Goal: Book appointment/travel/reservation

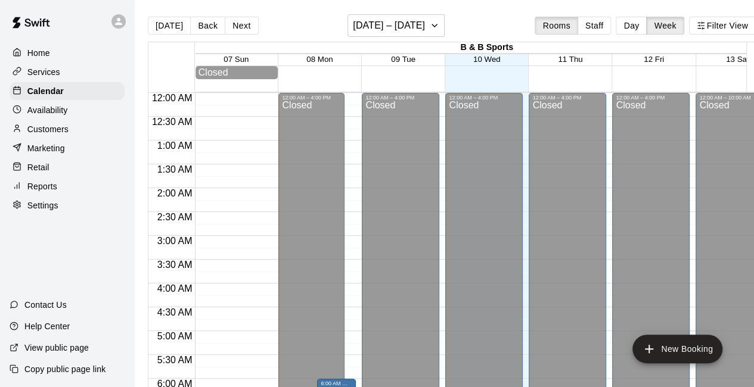
scroll to position [763, 0]
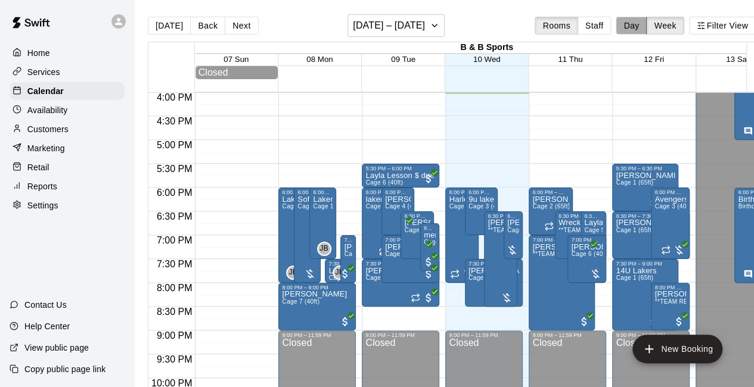
click at [636, 27] on button "Day" at bounding box center [631, 26] width 31 height 18
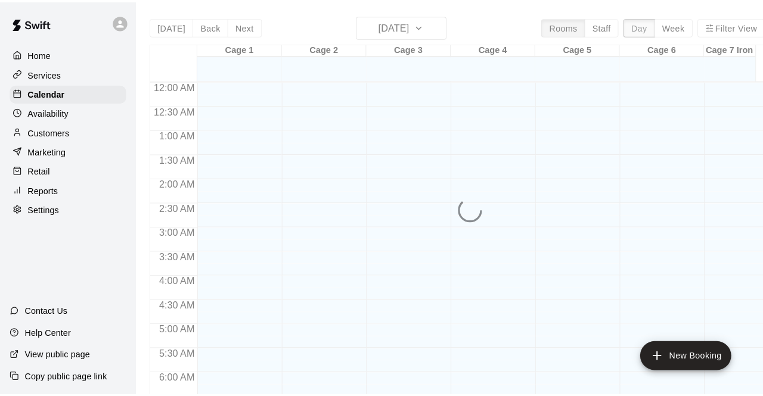
scroll to position [765, 0]
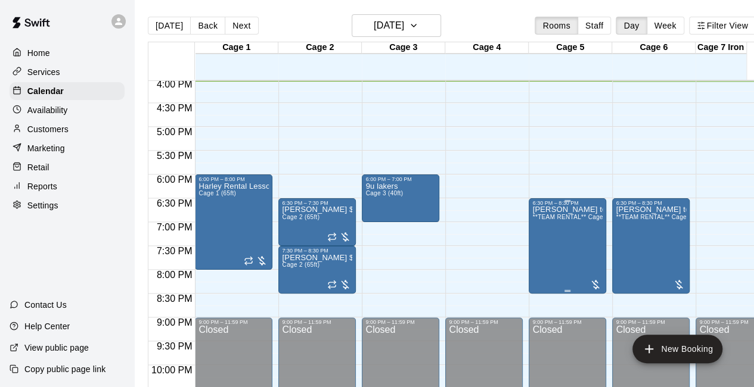
click at [591, 284] on div at bounding box center [595, 285] width 12 height 12
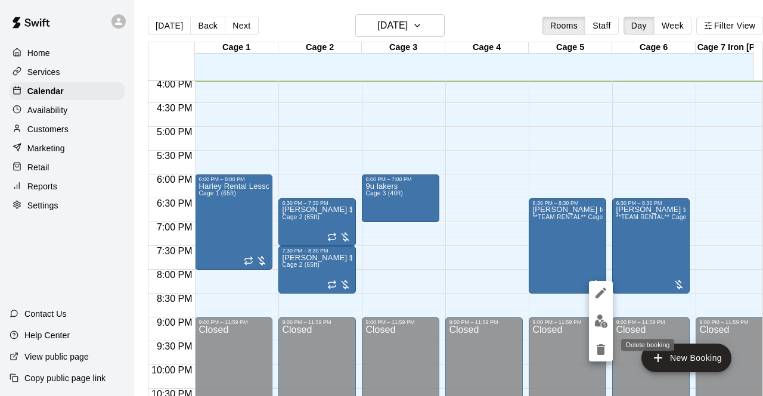
click at [598, 351] on icon "delete" at bounding box center [601, 349] width 8 height 11
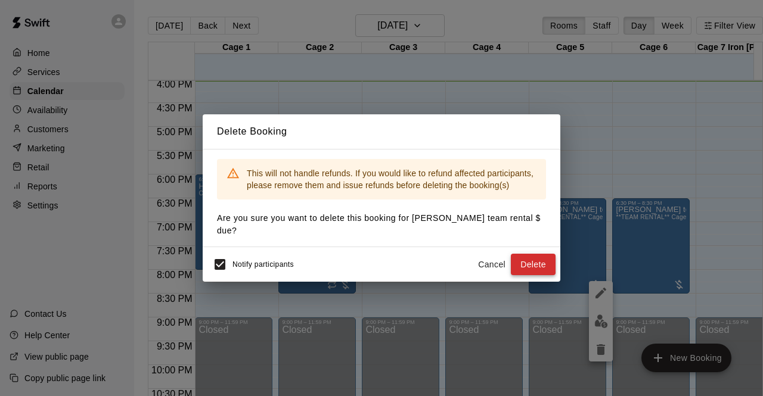
click at [532, 259] on button "Delete" at bounding box center [533, 265] width 45 height 22
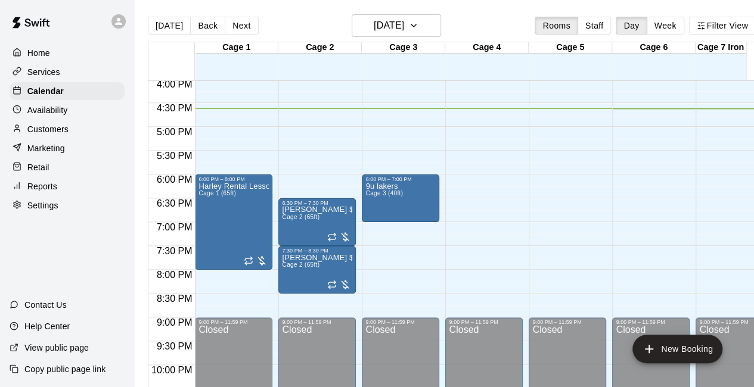
click at [53, 157] on div "Marketing" at bounding box center [67, 148] width 115 height 18
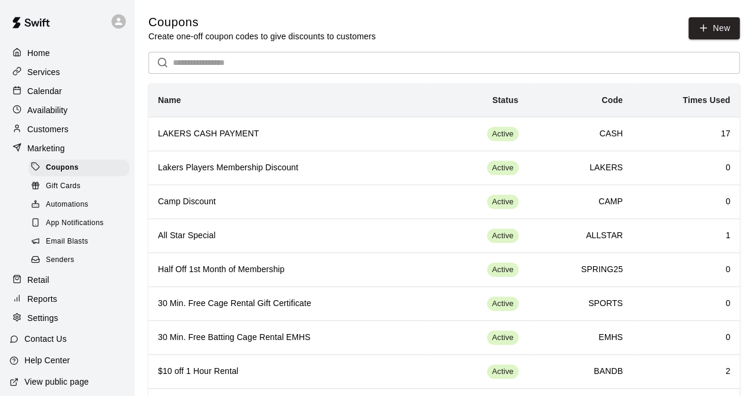
click at [36, 289] on div "Retail" at bounding box center [67, 280] width 115 height 18
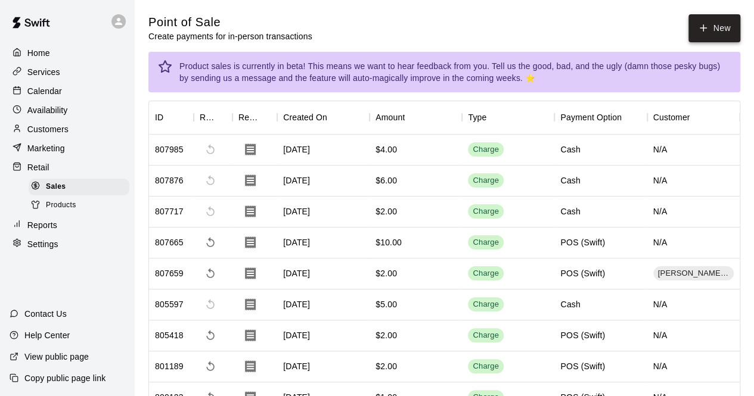
click at [711, 20] on button "New" at bounding box center [713, 28] width 51 height 28
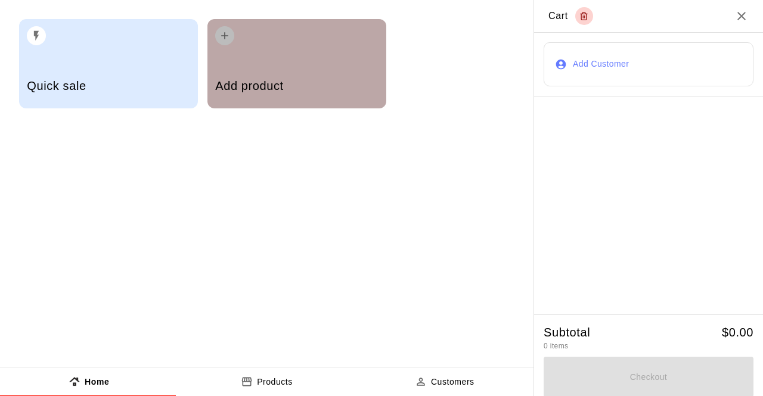
click at [285, 73] on div "Add product" at bounding box center [296, 87] width 163 height 42
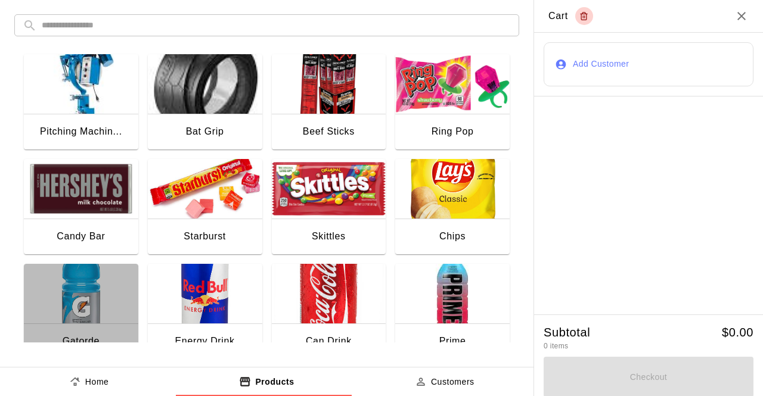
click at [99, 293] on img "button" at bounding box center [81, 294] width 114 height 60
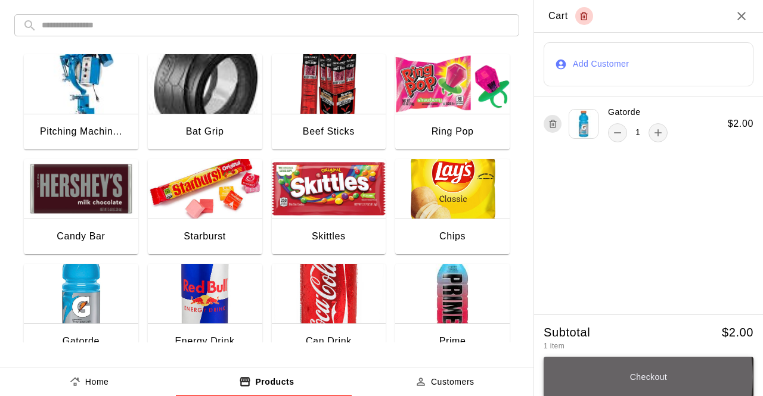
click at [598, 378] on button "Checkout" at bounding box center [648, 377] width 210 height 41
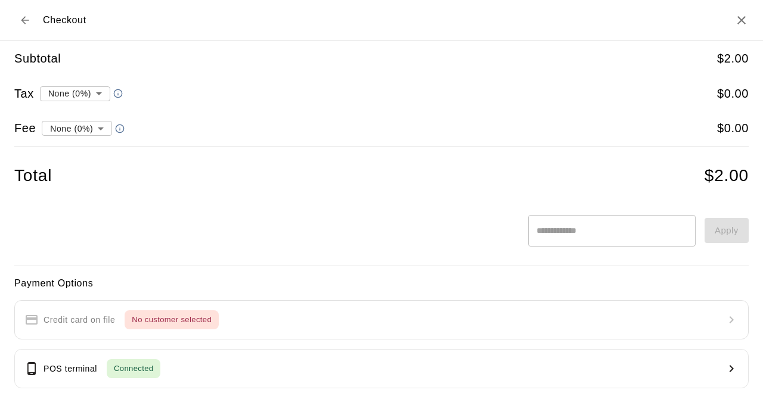
scroll to position [148, 0]
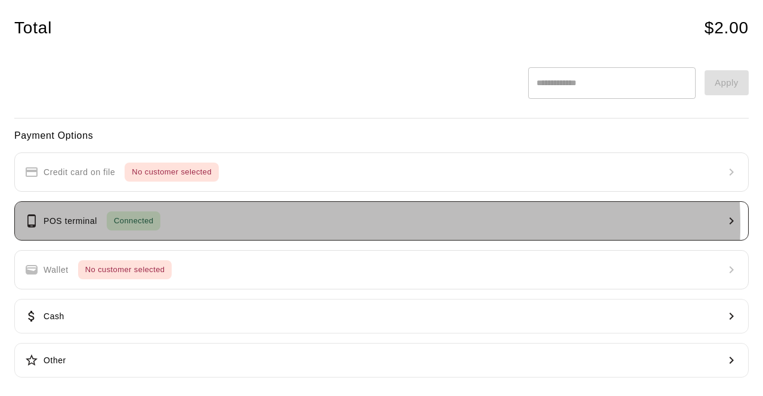
click at [315, 223] on button "POS terminal Connected" at bounding box center [381, 220] width 734 height 39
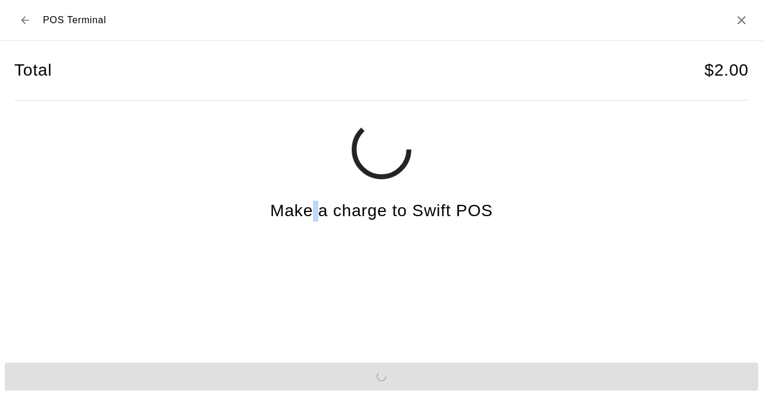
click at [315, 223] on div "Total $ 2.00 Make a charge to Swift POS" at bounding box center [381, 193] width 734 height 305
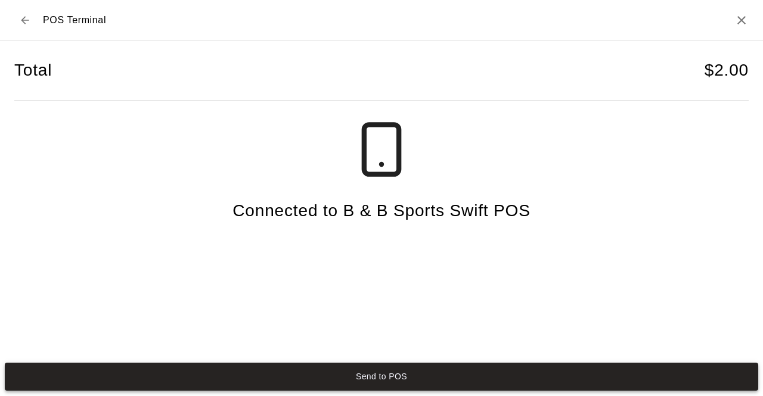
click at [414, 370] on button "Send to POS" at bounding box center [381, 377] width 753 height 28
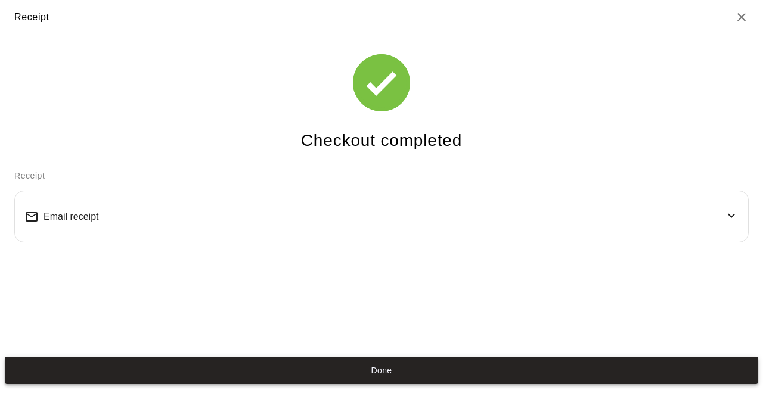
click at [374, 366] on button "Done" at bounding box center [381, 371] width 753 height 28
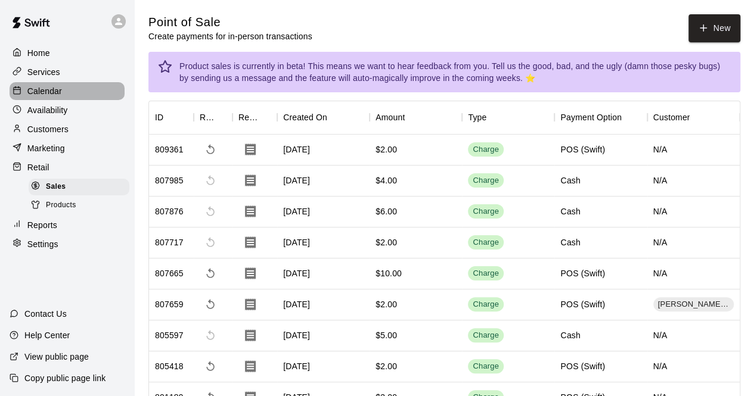
click at [55, 93] on p "Calendar" at bounding box center [44, 91] width 35 height 12
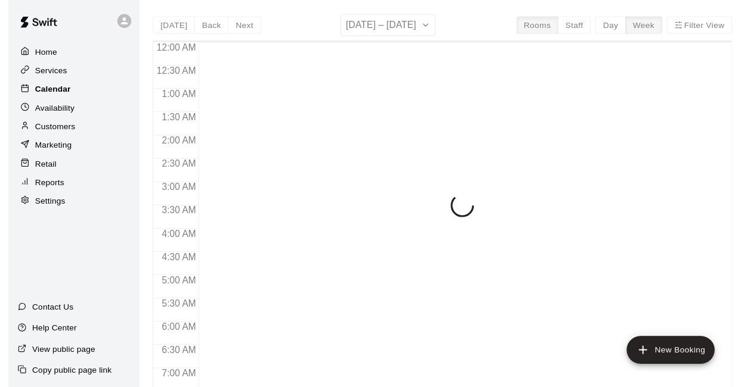
scroll to position [777, 0]
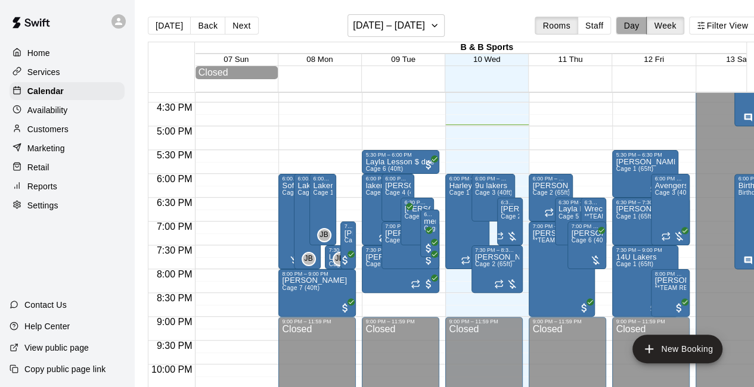
click at [640, 31] on button "Day" at bounding box center [631, 26] width 31 height 18
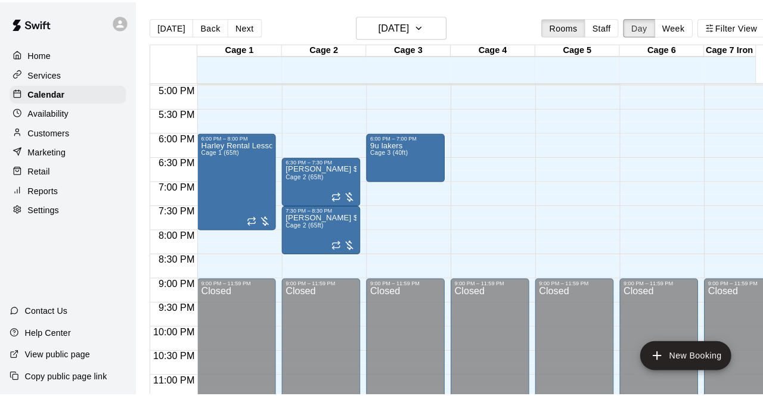
scroll to position [753, 0]
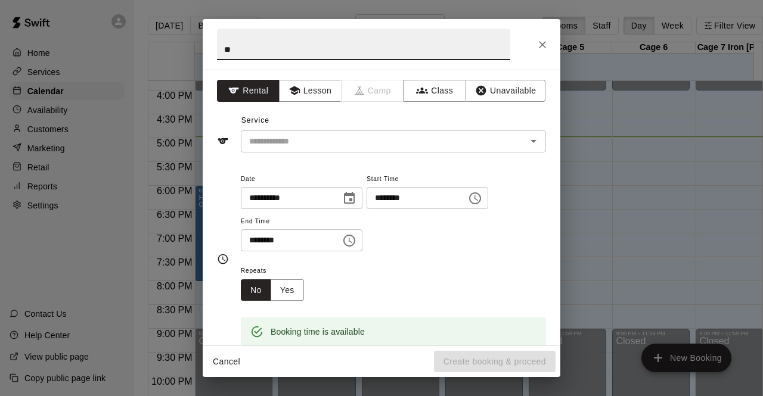
type input "*"
type input "**********"
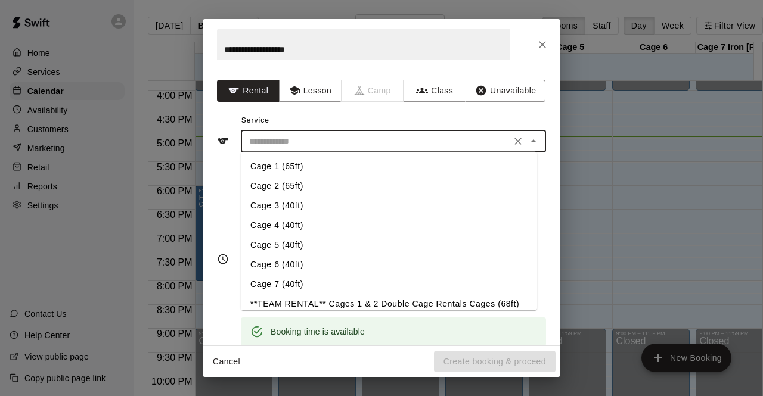
click at [438, 142] on input "text" at bounding box center [375, 141] width 263 height 15
click at [304, 238] on li "Cage 5 (40ft)" at bounding box center [389, 245] width 296 height 20
type input "**********"
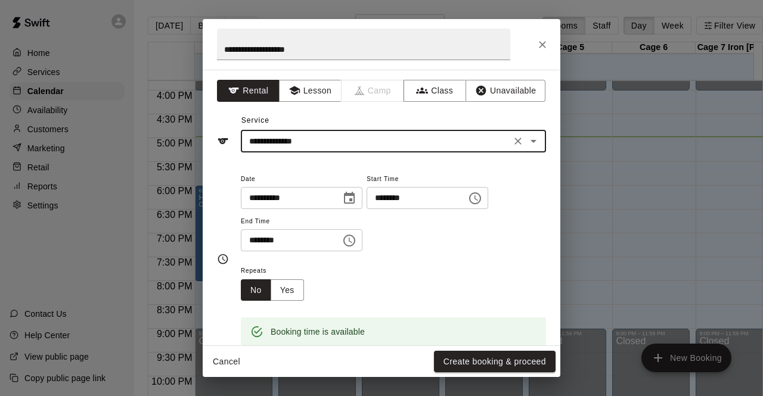
click at [260, 239] on input "********" at bounding box center [287, 240] width 92 height 22
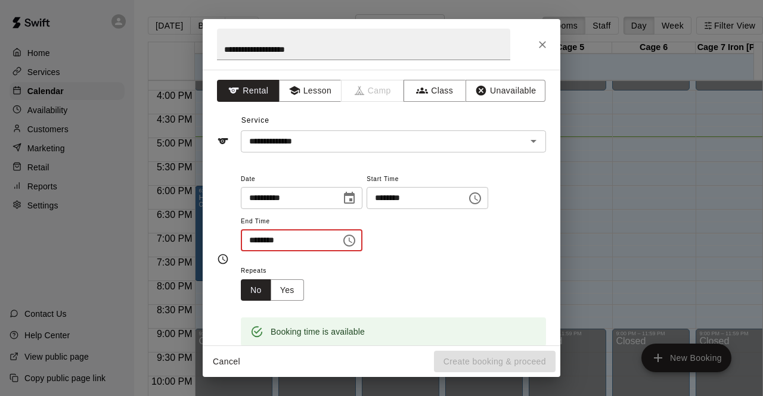
click at [242, 243] on input "********" at bounding box center [287, 240] width 92 height 22
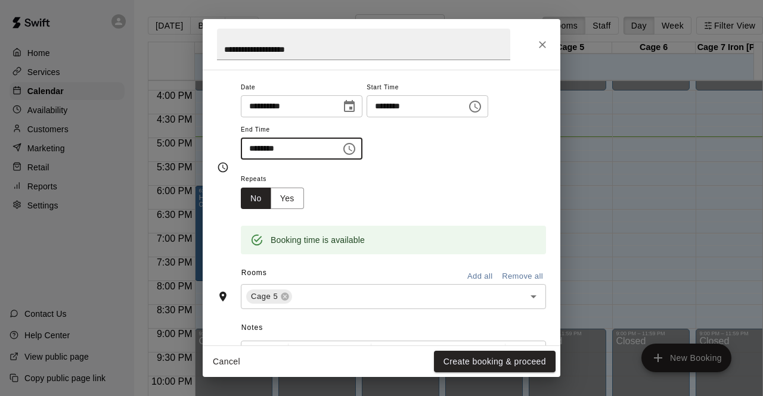
scroll to position [94, 0]
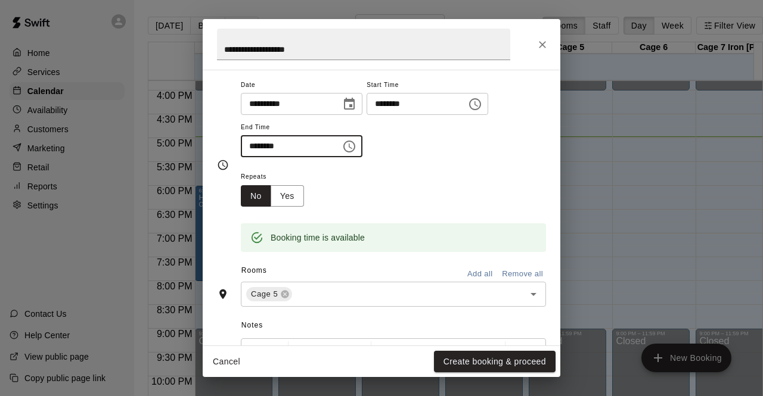
type input "********"
click at [479, 350] on div "Cancel Create booking & proceed" at bounding box center [382, 362] width 358 height 32
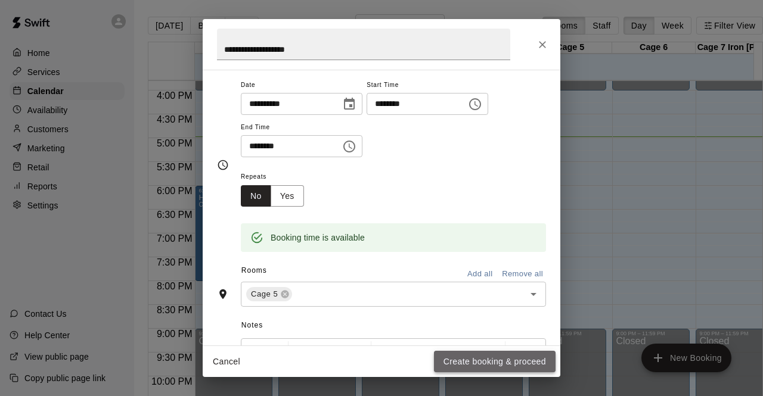
click at [479, 360] on button "Create booking & proceed" at bounding box center [495, 362] width 122 height 22
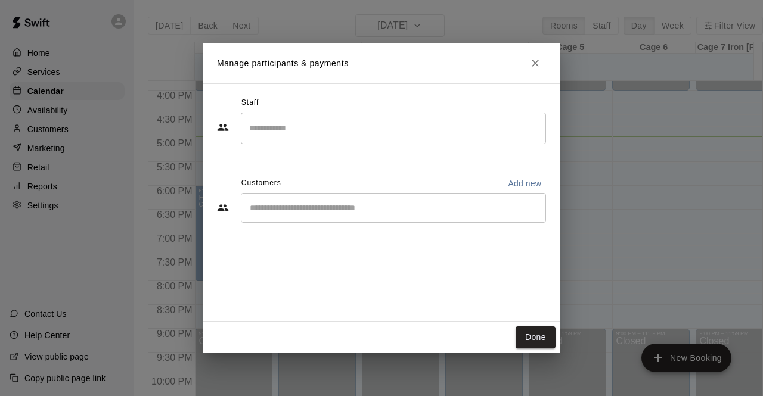
click at [349, 202] on input "Start typing to search customers..." at bounding box center [393, 208] width 294 height 12
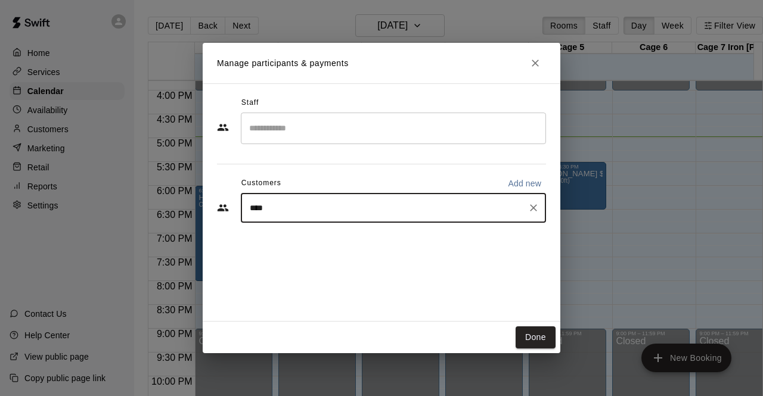
type input "****"
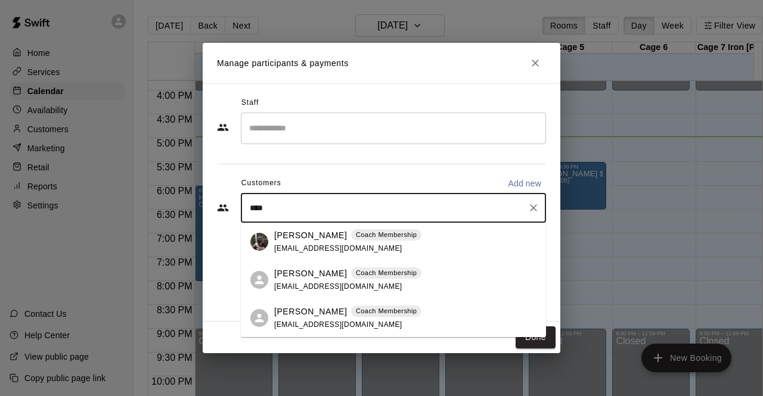
click at [309, 235] on p "[PERSON_NAME]" at bounding box center [310, 235] width 73 height 13
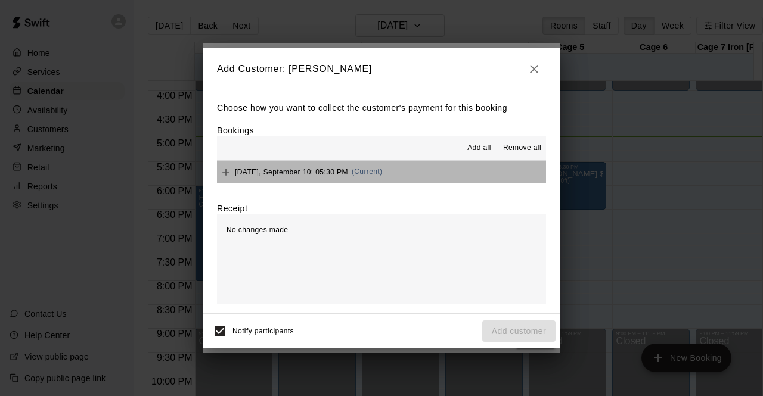
click at [468, 179] on button "[DATE], September 10: 05:30 PM (Current)" at bounding box center [381, 172] width 329 height 22
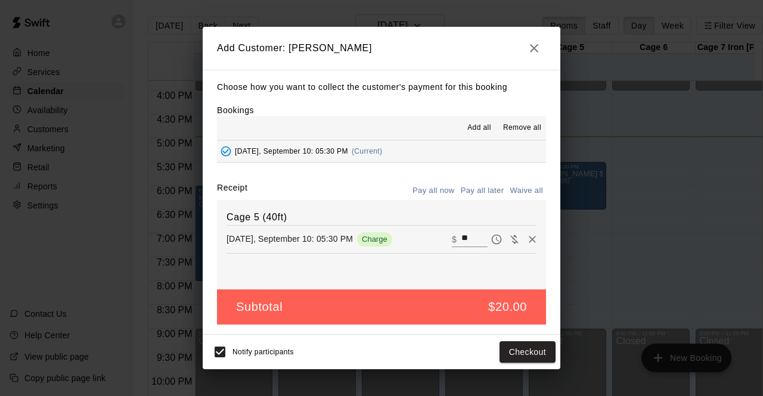
click at [433, 192] on button "Pay all now" at bounding box center [433, 191] width 48 height 18
click at [430, 195] on button "Pay all now" at bounding box center [433, 191] width 48 height 18
click at [524, 357] on button "Checkout" at bounding box center [527, 352] width 56 height 22
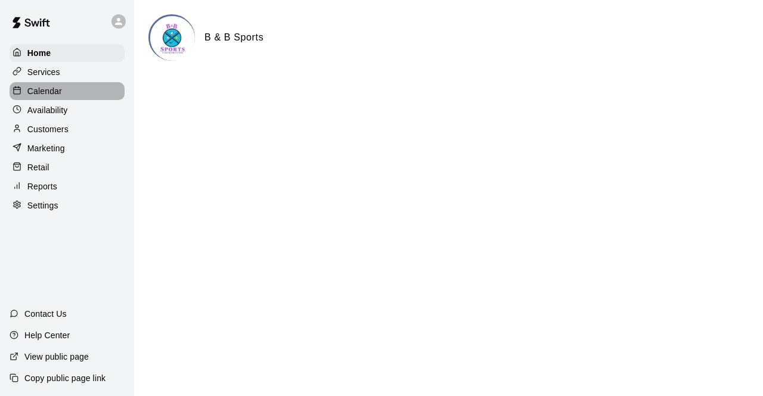
click at [49, 88] on p "Calendar" at bounding box center [44, 91] width 35 height 12
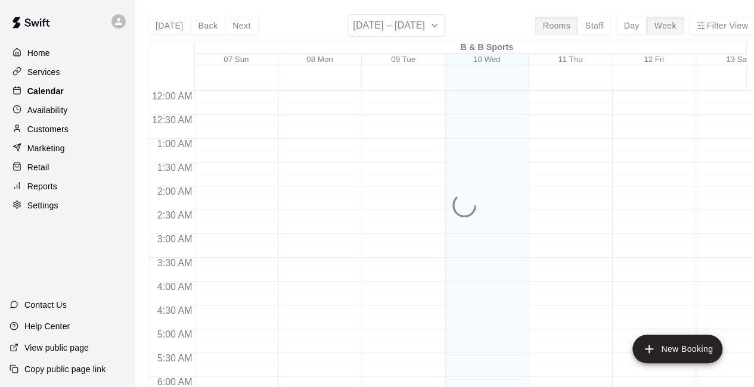
scroll to position [777, 0]
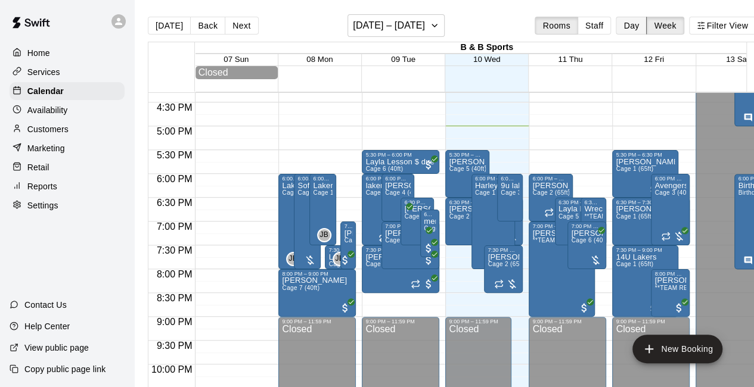
click at [636, 26] on button "Day" at bounding box center [631, 26] width 31 height 18
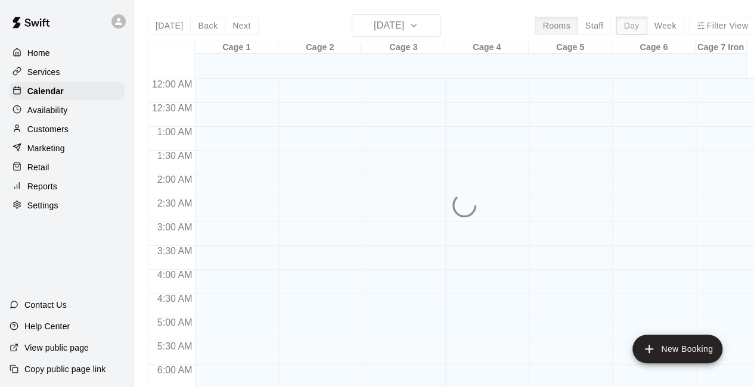
scroll to position [810, 0]
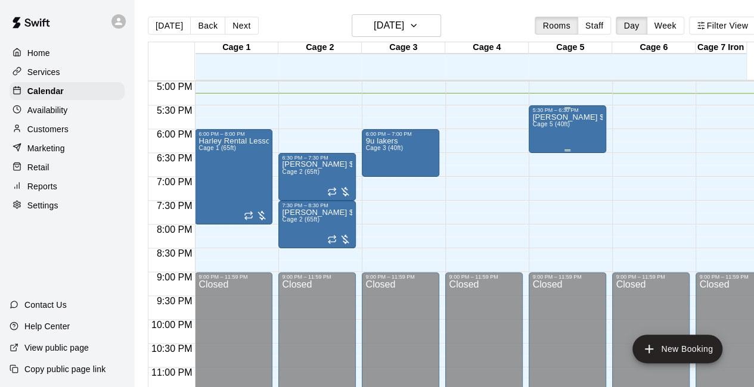
click at [592, 151] on div at bounding box center [567, 151] width 70 height 2
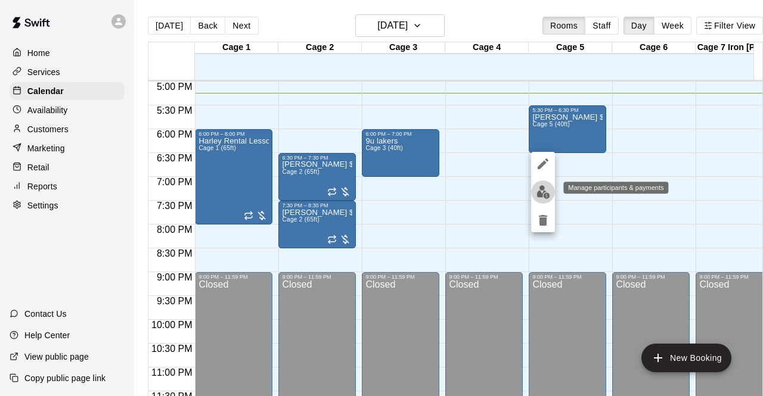
click at [543, 187] on img "edit" at bounding box center [543, 192] width 14 height 14
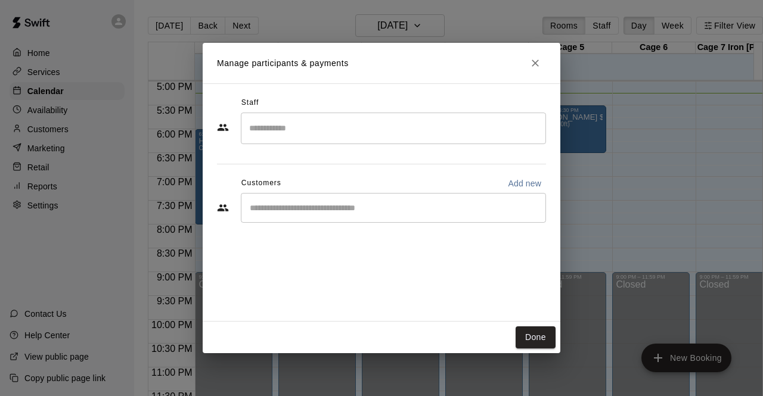
click at [458, 198] on div "​" at bounding box center [393, 208] width 305 height 30
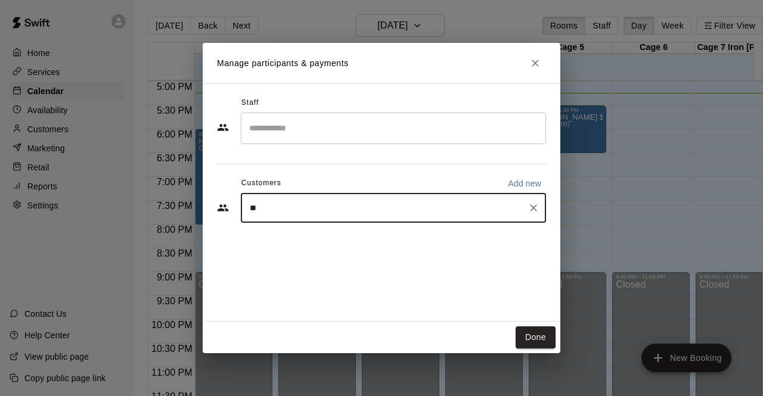
type input "***"
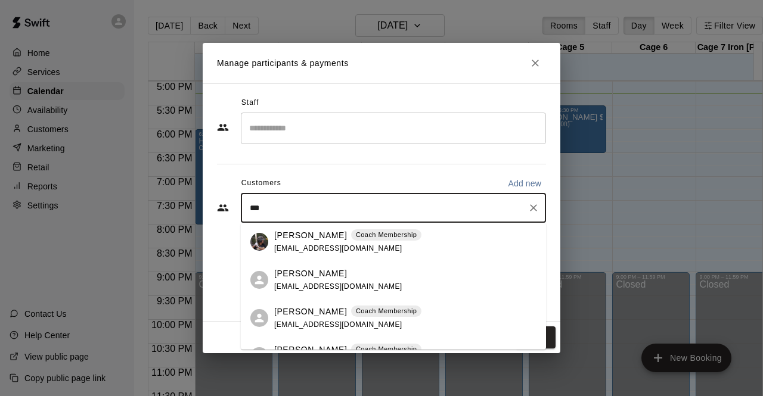
click at [294, 243] on div "Ivan Pena Coach Membership ivan_7pena@icloud.com" at bounding box center [347, 242] width 147 height 26
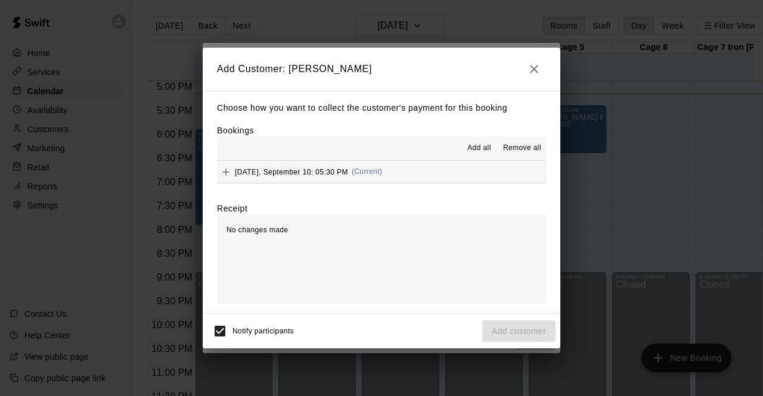
click at [473, 145] on span "Add all" at bounding box center [479, 148] width 24 height 12
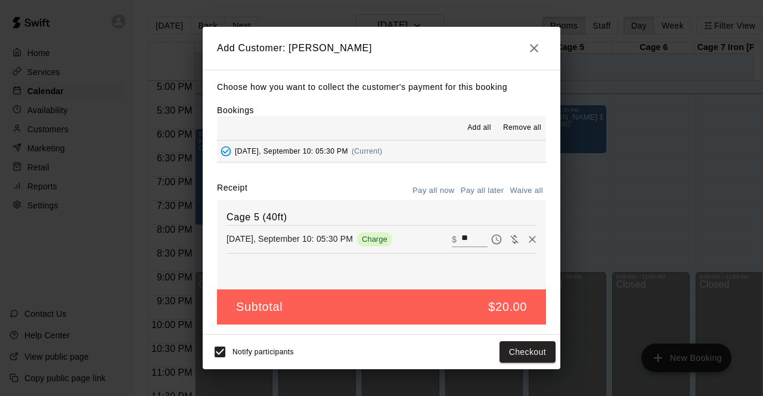
click at [452, 239] on div "​ $ **" at bounding box center [470, 239] width 36 height 15
type input "*"
type input "**"
click at [511, 351] on button "Checkout" at bounding box center [527, 352] width 56 height 22
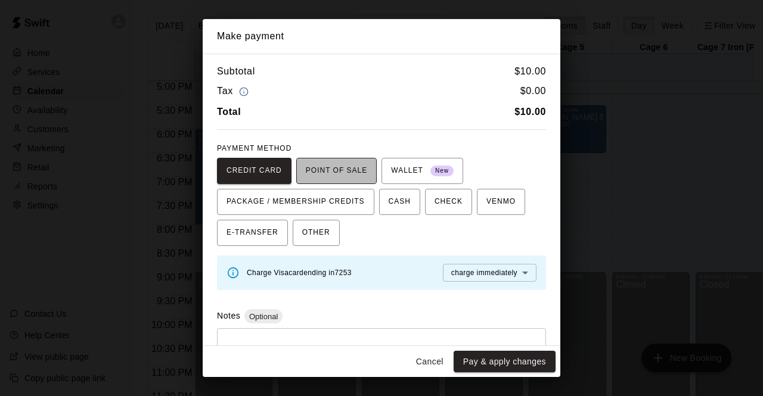
click at [338, 170] on span "POINT OF SALE" at bounding box center [336, 170] width 61 height 19
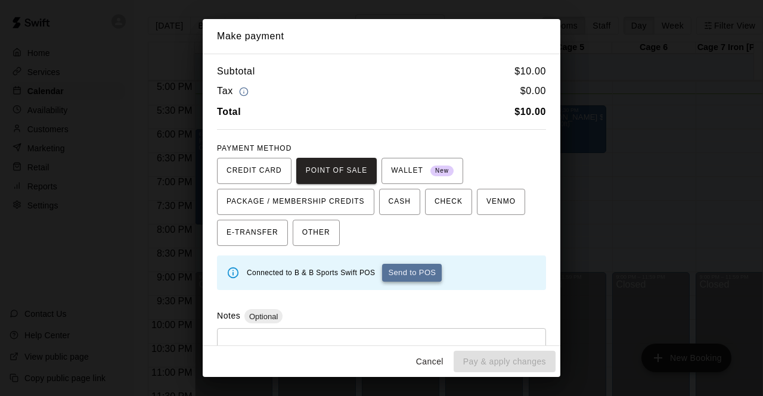
click at [410, 274] on button "Send to POS" at bounding box center [412, 273] width 60 height 18
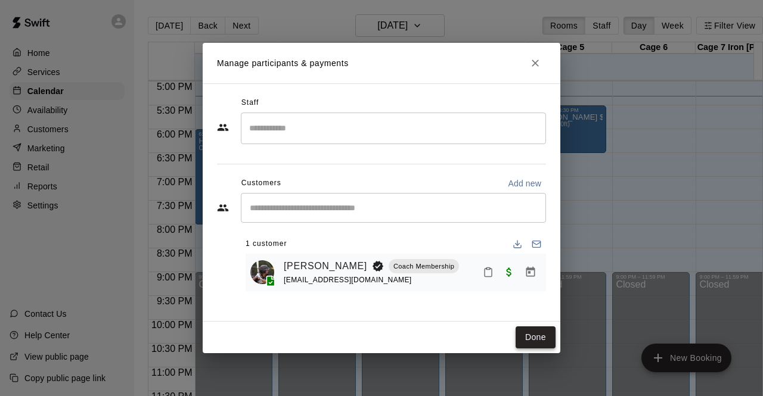
click at [526, 336] on button "Done" at bounding box center [535, 338] width 40 height 22
